Goal: Information Seeking & Learning: Learn about a topic

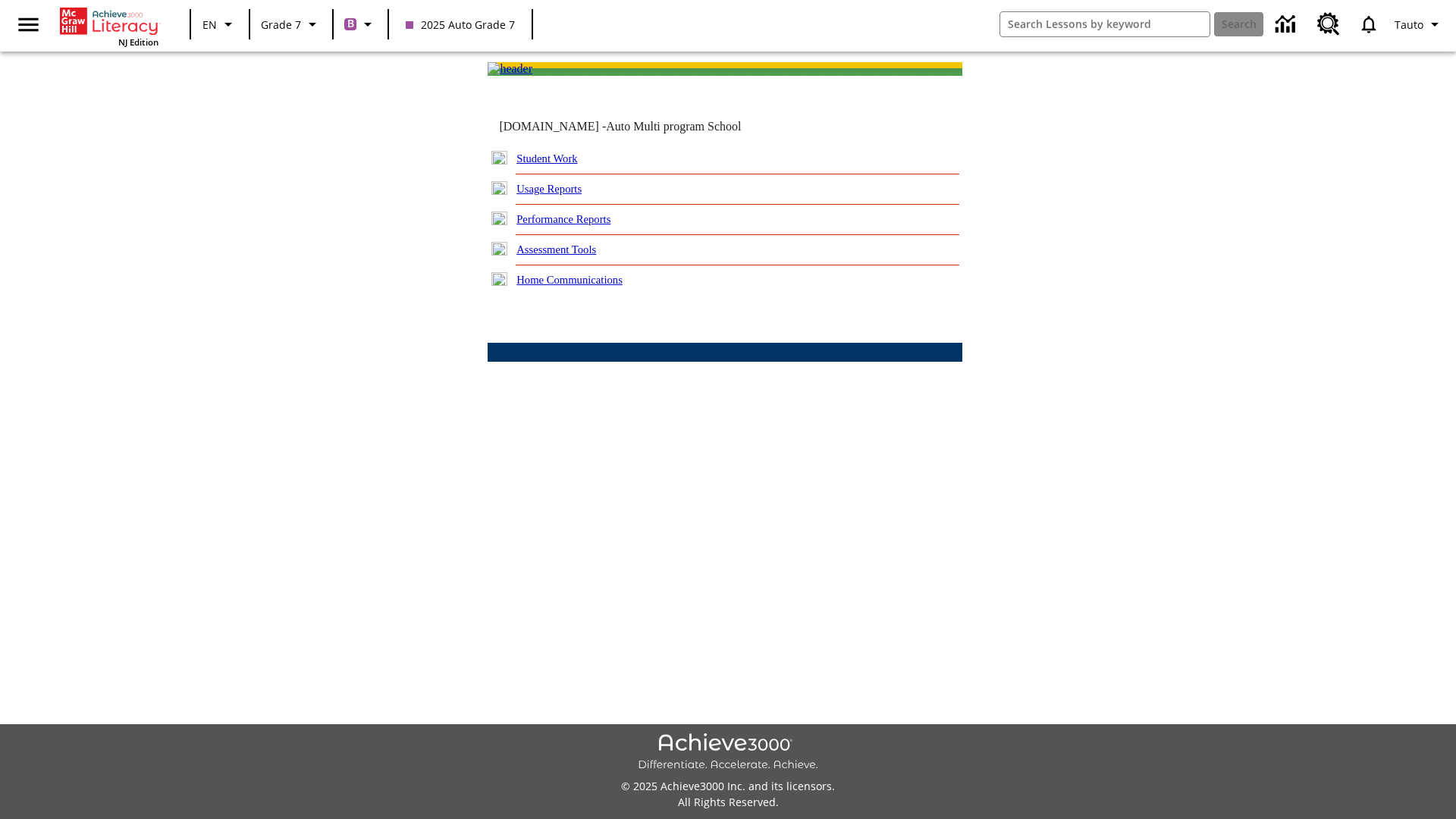
click at [580, 225] on link "Performance Reports" at bounding box center [563, 219] width 94 height 12
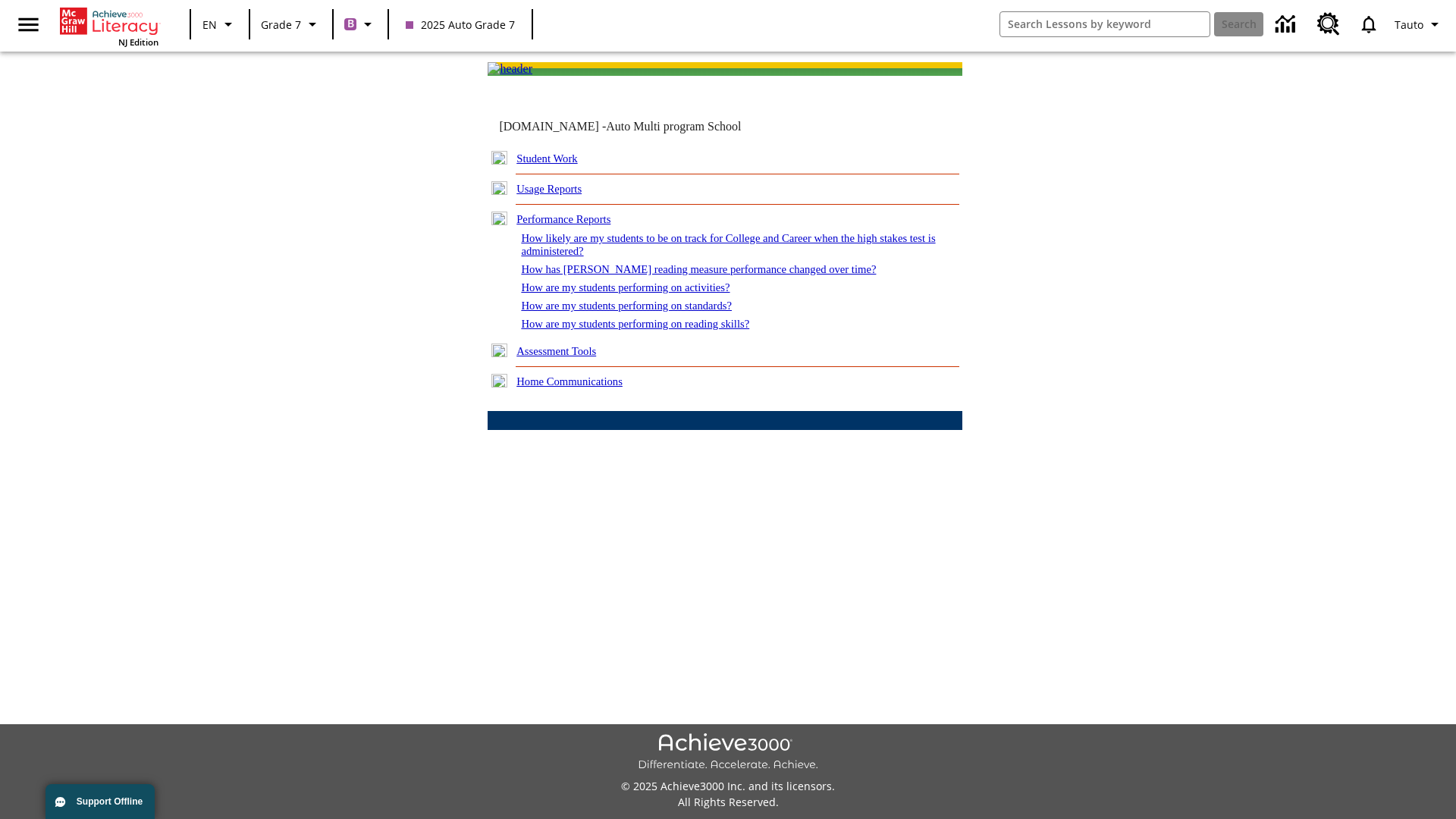
click at [650, 329] on link "How are my students performing on reading skills?" at bounding box center [635, 324] width 228 height 12
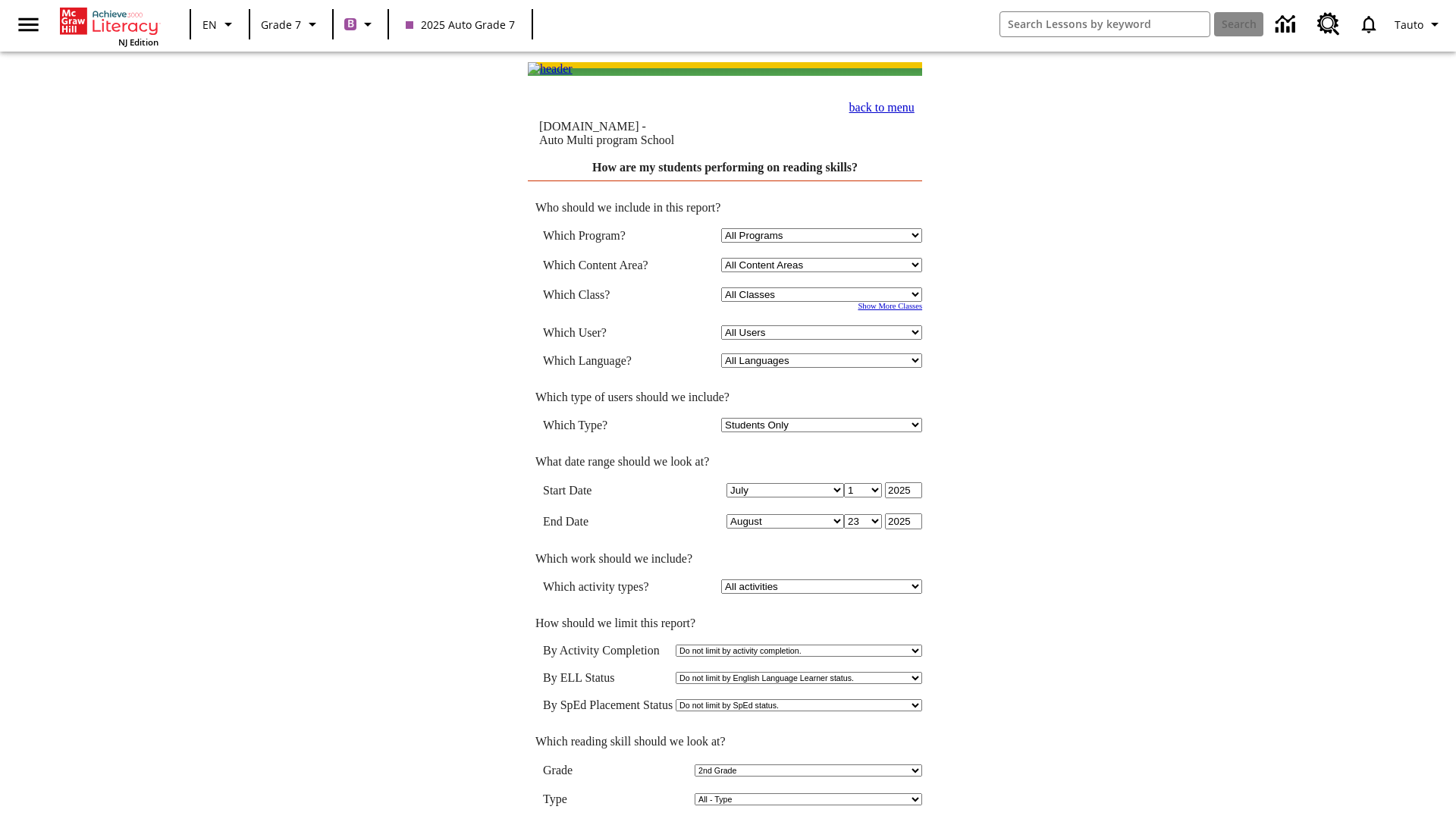
select select "2"
select select "2348140"
